Goal: Feedback & Contribution: Submit feedback/report problem

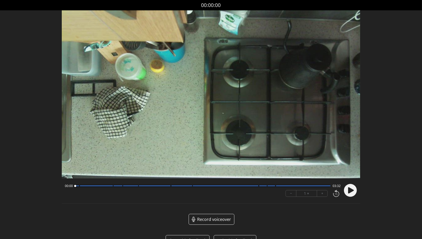
click at [350, 187] on circle at bounding box center [350, 190] width 13 height 13
click at [110, 186] on div at bounding box center [202, 185] width 255 height 3
click at [137, 186] on div at bounding box center [130, 185] width 15 height 1
click at [170, 187] on div at bounding box center [202, 185] width 255 height 3
click at [192, 186] on div at bounding box center [202, 185] width 255 height 3
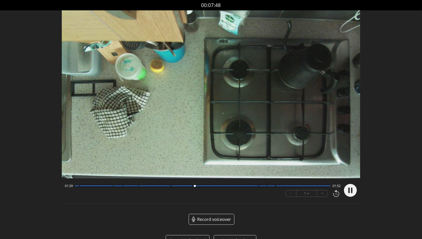
click at [257, 186] on div at bounding box center [226, 185] width 66 height 1
click at [266, 186] on div at bounding box center [202, 185] width 255 height 3
click at [275, 186] on div at bounding box center [202, 185] width 255 height 3
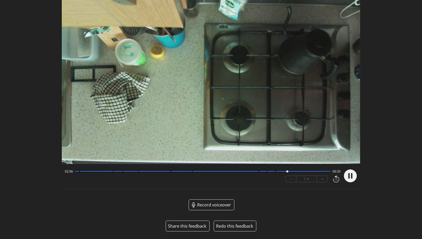
click at [183, 226] on button "Share this feedback" at bounding box center [187, 226] width 38 height 6
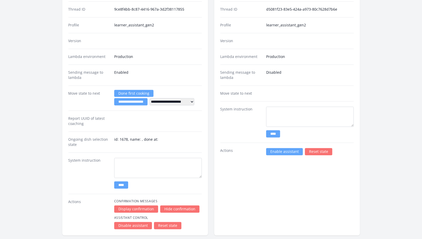
scroll to position [725, 0]
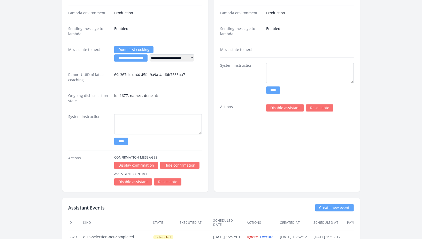
scroll to position [787, 0]
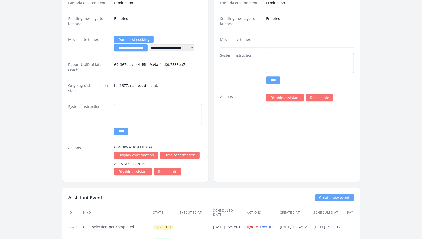
click at [287, 95] on link "Disable assistant" at bounding box center [285, 97] width 38 height 7
